Goal: Check status: Check status

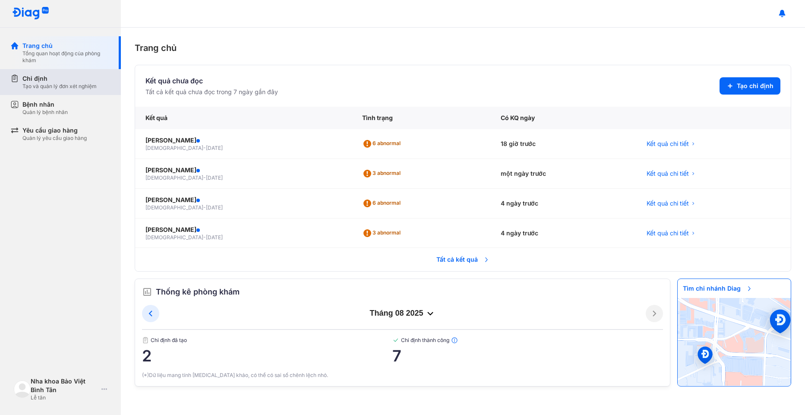
click at [53, 86] on div "Tạo và quản lý đơn xét nghiệm" at bounding box center [59, 86] width 74 height 7
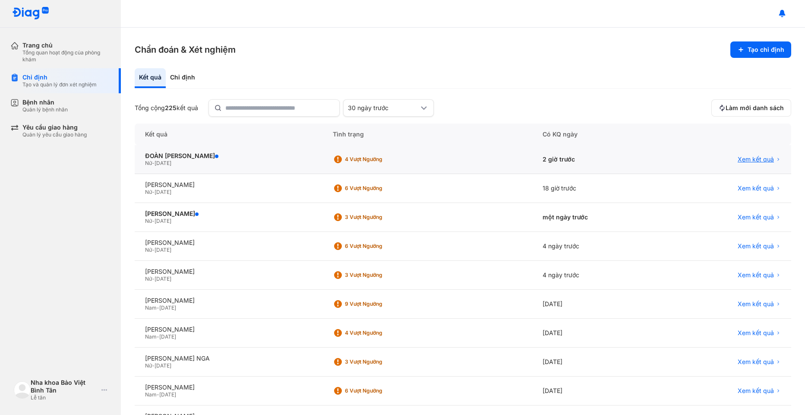
click at [742, 163] on span "Xem kết quả" at bounding box center [755, 159] width 36 height 8
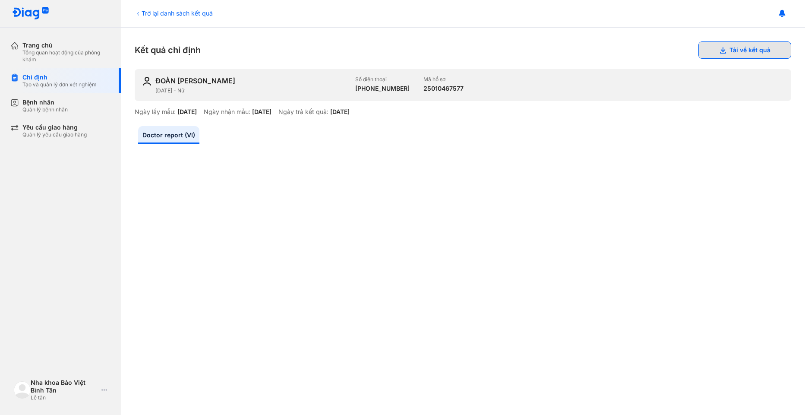
click at [732, 54] on button "Tải về kết quả" at bounding box center [744, 49] width 93 height 17
